Goal: Transaction & Acquisition: Purchase product/service

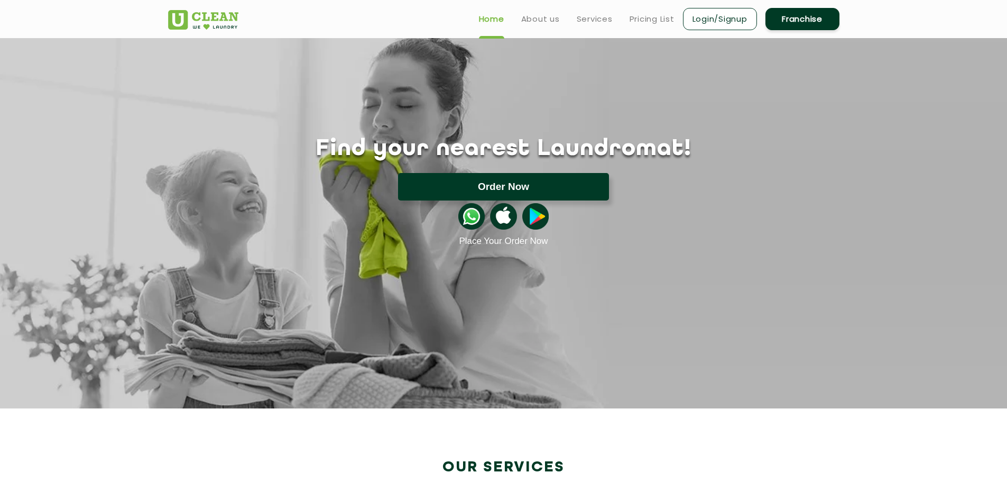
click at [458, 174] on div "Find your nearest Laundromat! Please select the location Order Now Place Your O…" at bounding box center [503, 191] width 687 height 111
click at [461, 181] on button "Order Now" at bounding box center [503, 186] width 211 height 27
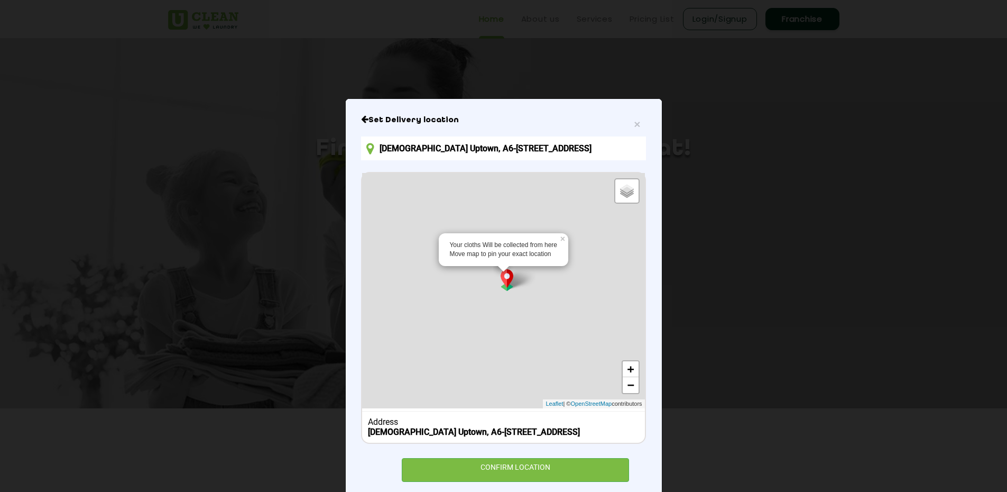
click at [603, 146] on input "[DEMOGRAPHIC_DATA] Uptown, A6-[STREET_ADDRESS]" at bounding box center [503, 148] width 284 height 24
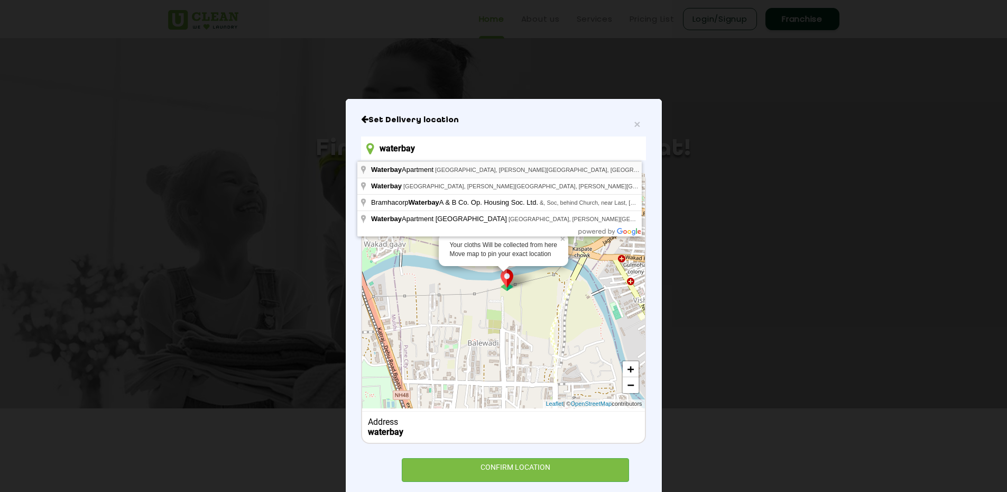
type input "waterbay"
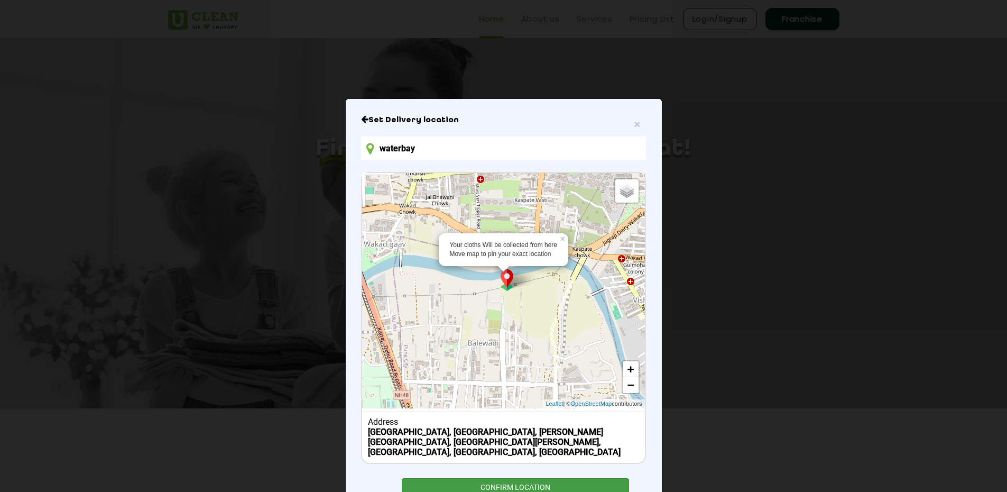
click at [503, 485] on div "CONFIRM LOCATION" at bounding box center [516, 490] width 228 height 24
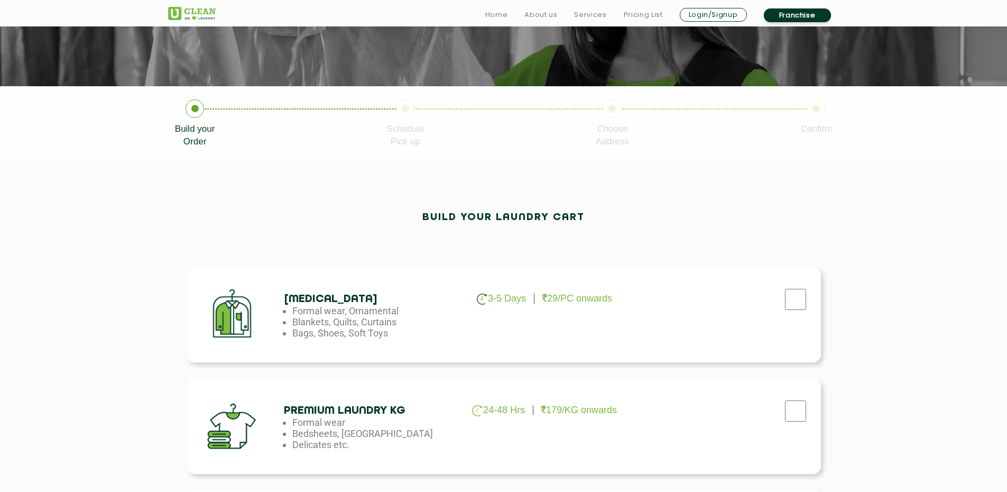
scroll to position [159, 0]
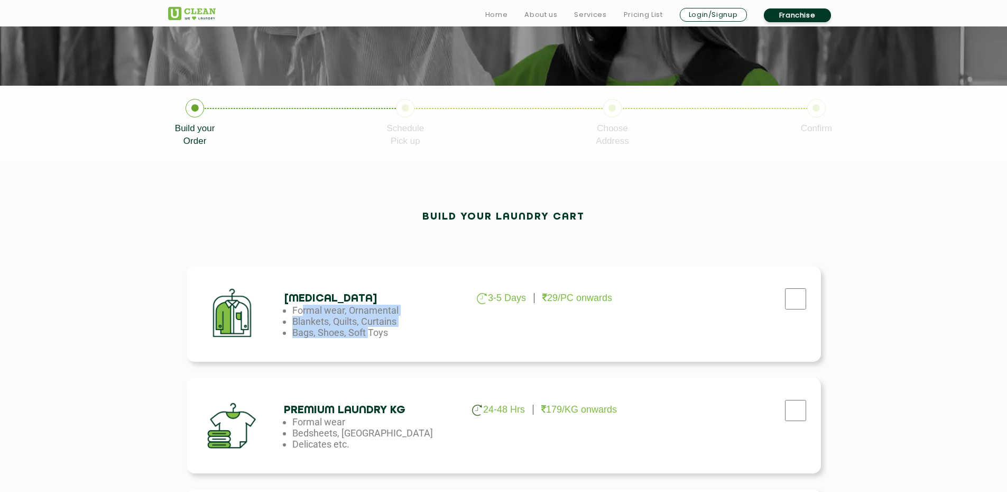
drag, startPoint x: 297, startPoint y: 307, endPoint x: 411, endPoint y: 380, distance: 136.0
click at [366, 343] on div "[MEDICAL_DATA] 3-5 Days 29/PC onwards Formal wear, Ornamental Blankets, Quilts,…" at bounding box center [504, 314] width 635 height 96
click at [421, 393] on div "Premium Laundry Kg 24-48 Hrs 179/KG onwards Formal wear Bedsheets, Dohars Delic…" at bounding box center [504, 426] width 635 height 96
drag, startPoint x: 310, startPoint y: 411, endPoint x: 317, endPoint y: 412, distance: 6.4
click at [316, 412] on h4 "Premium Laundry Kg" at bounding box center [369, 410] width 171 height 12
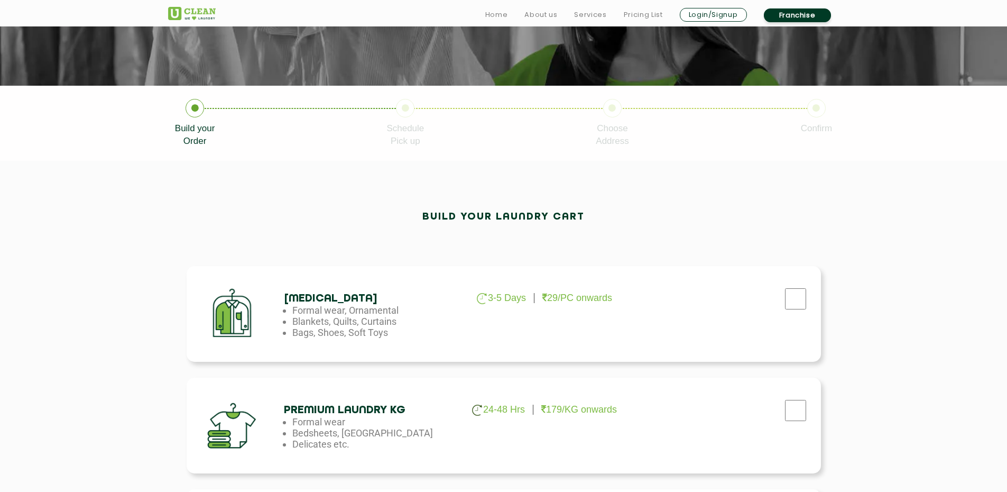
click at [388, 440] on li "Delicates etc." at bounding box center [377, 443] width 171 height 11
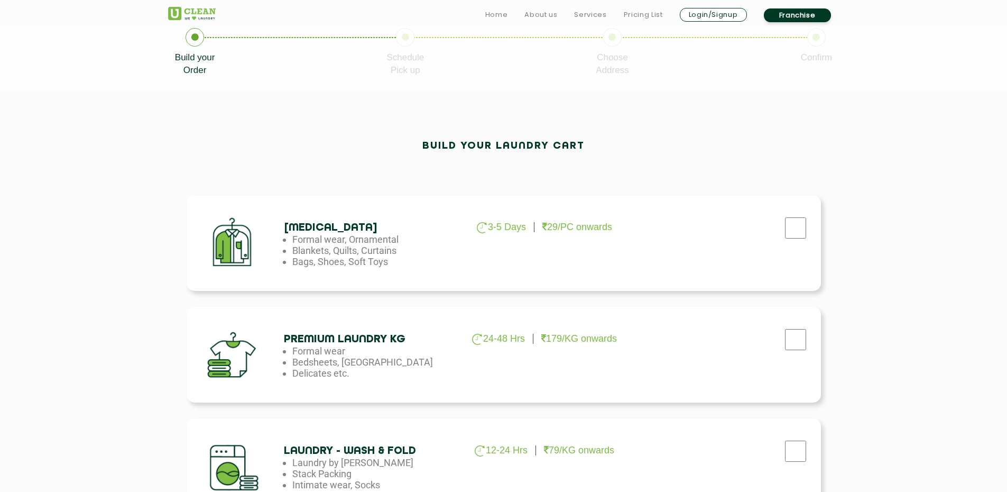
scroll to position [317, 0]
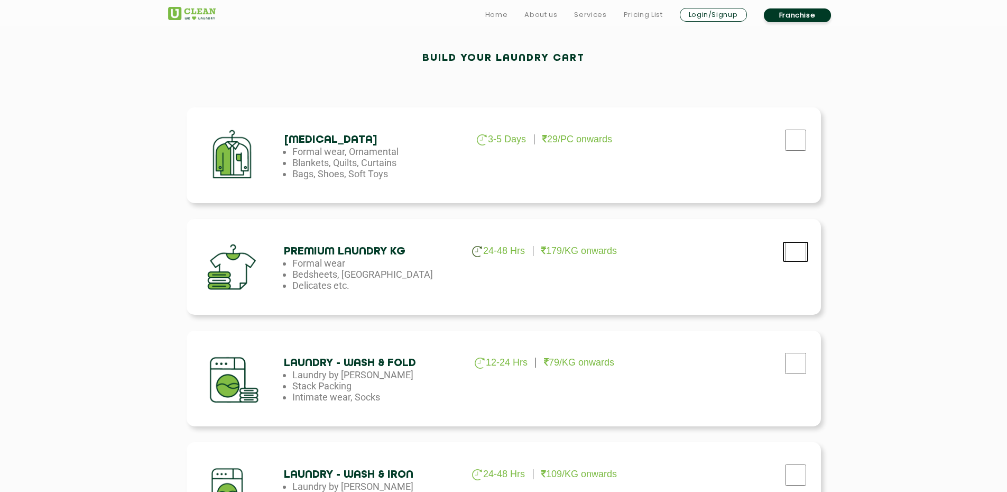
click at [802, 254] on input "checkbox" at bounding box center [796, 251] width 26 height 21
click at [801, 254] on input "checkbox" at bounding box center [796, 251] width 26 height 21
checkbox input "false"
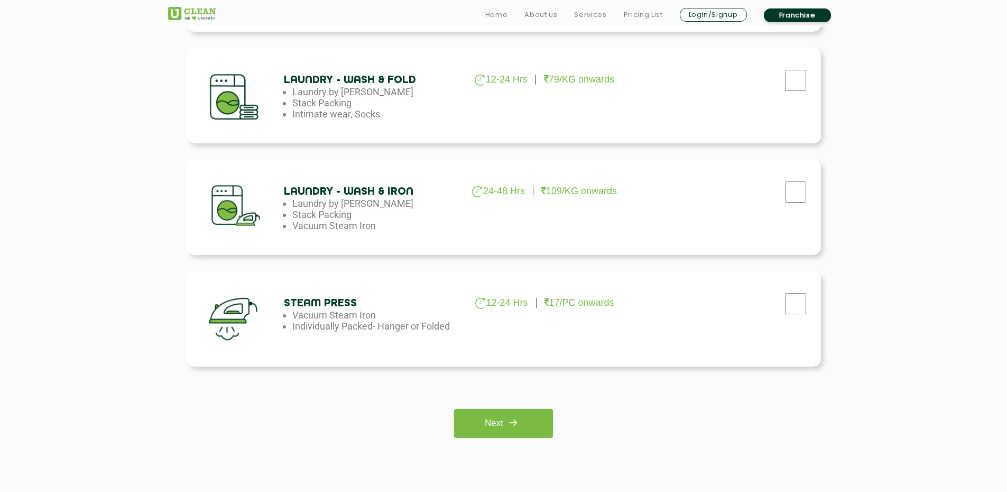
scroll to position [635, 0]
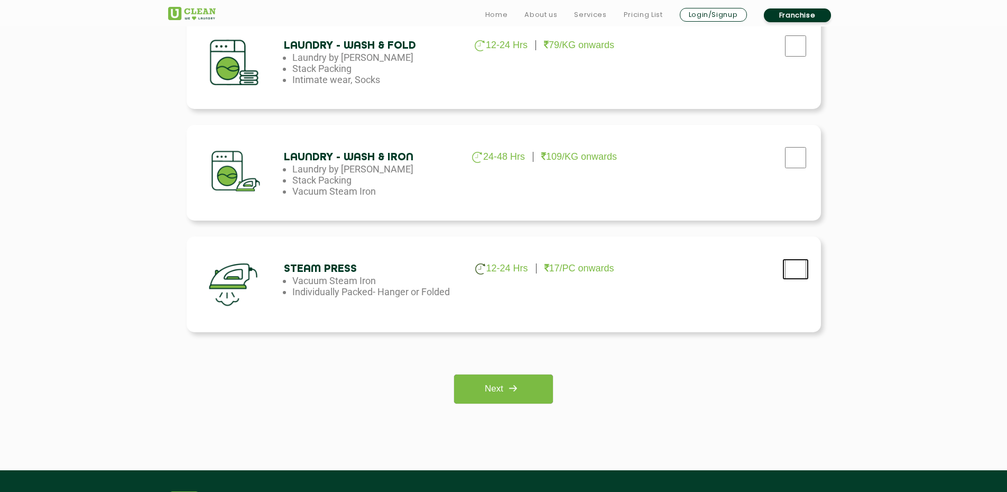
click at [804, 272] on input "checkbox" at bounding box center [796, 269] width 26 height 21
checkbox input "true"
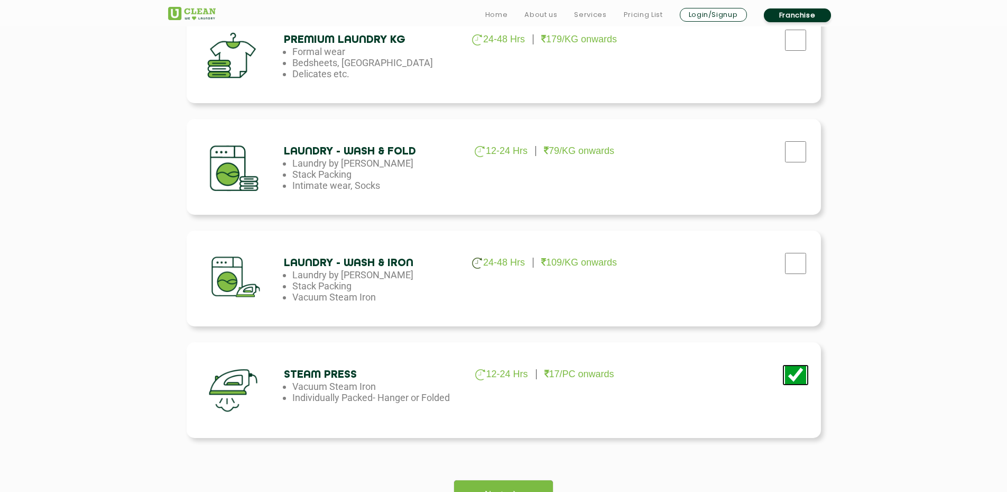
scroll to position [582, 0]
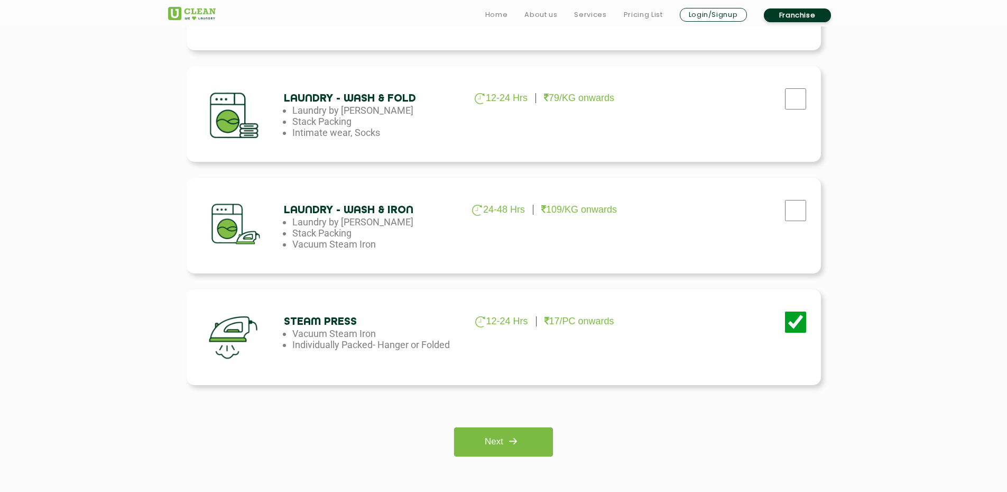
click at [495, 462] on div "[MEDICAL_DATA] 3-5 Days 29/PC onwards Formal wear, Ornamental Blankets, Quilts,…" at bounding box center [503, 141] width 687 height 661
click at [493, 447] on link "Next" at bounding box center [503, 441] width 99 height 29
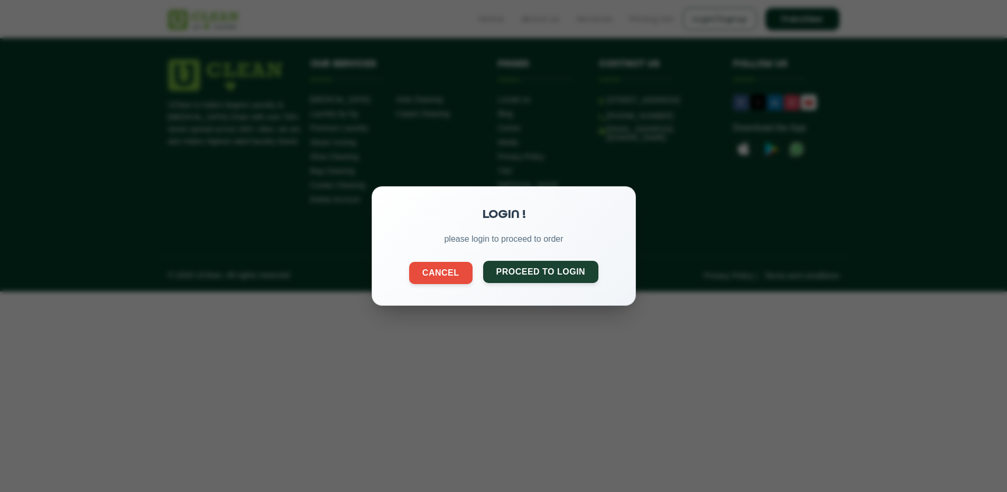
click at [507, 275] on button "Proceed to Login" at bounding box center [541, 272] width 116 height 22
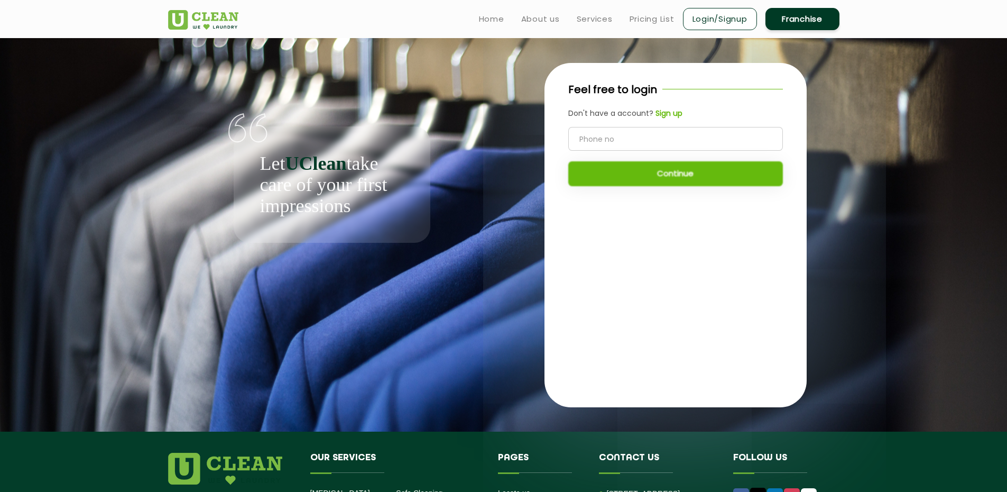
click at [593, 145] on input "tel" at bounding box center [675, 139] width 215 height 24
